Goal: Task Accomplishment & Management: Complete application form

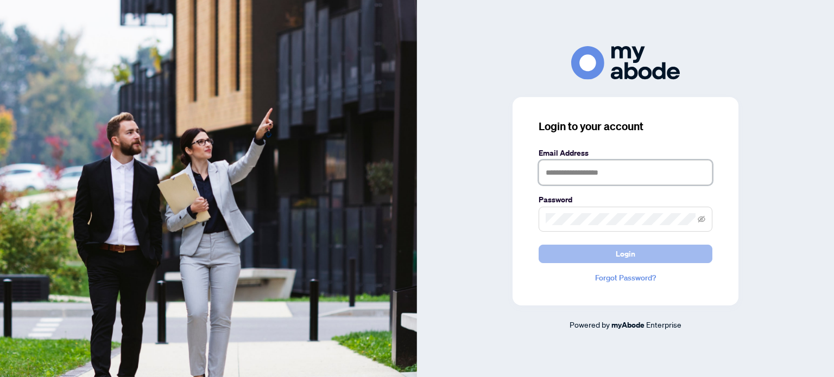
type input "**********"
click at [590, 254] on button "Login" at bounding box center [626, 254] width 174 height 18
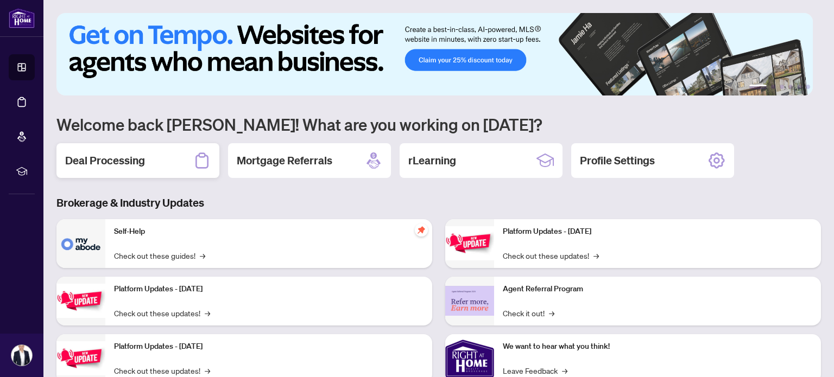
click at [163, 154] on div "Deal Processing" at bounding box center [137, 160] width 163 height 35
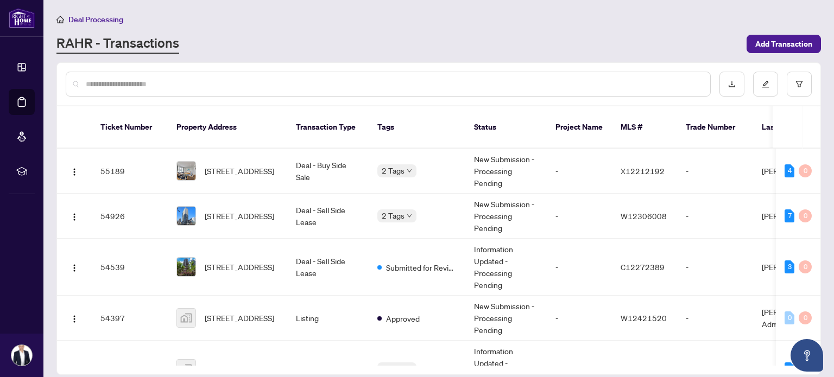
click at [157, 83] on input "text" at bounding box center [394, 84] width 616 height 12
click at [217, 210] on span "3106-4065 CONFEDERATION Pkwy, Mississauga, Ontario L5B 0L4, Canada" at bounding box center [240, 216] width 70 height 12
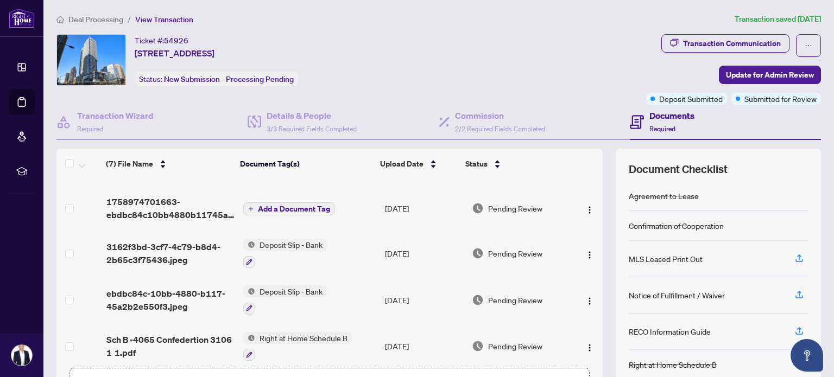
scroll to position [54, 0]
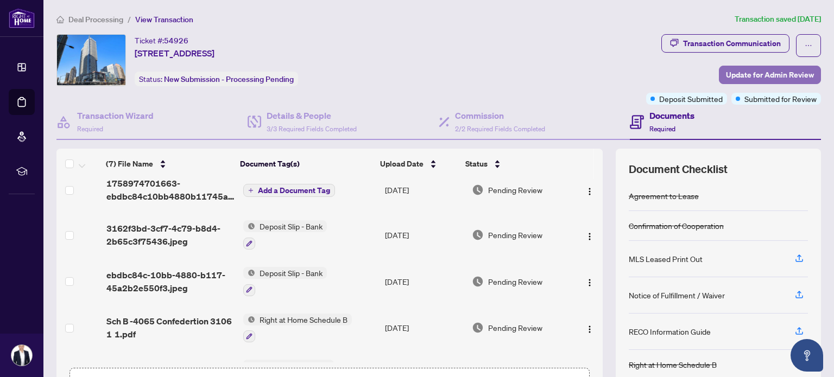
click at [749, 71] on span "Update for Admin Review" at bounding box center [770, 74] width 88 height 17
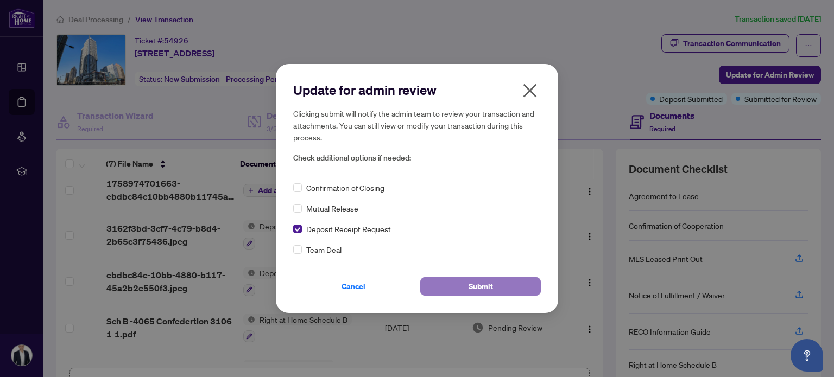
click at [462, 293] on button "Submit" at bounding box center [480, 287] width 121 height 18
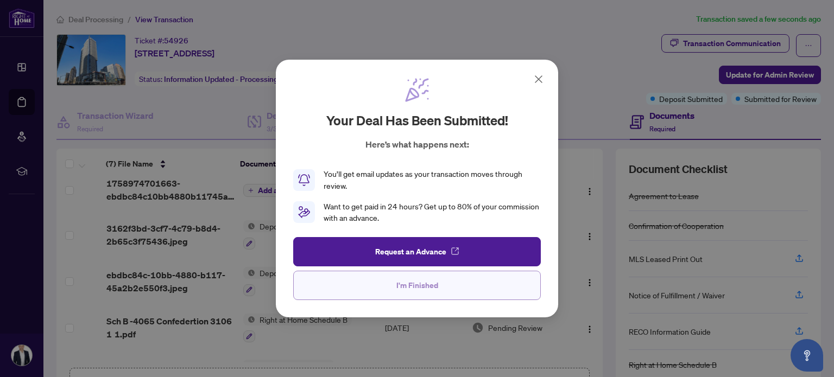
click at [412, 282] on span "I'm Finished" at bounding box center [417, 285] width 42 height 17
